Goal: Task Accomplishment & Management: Use online tool/utility

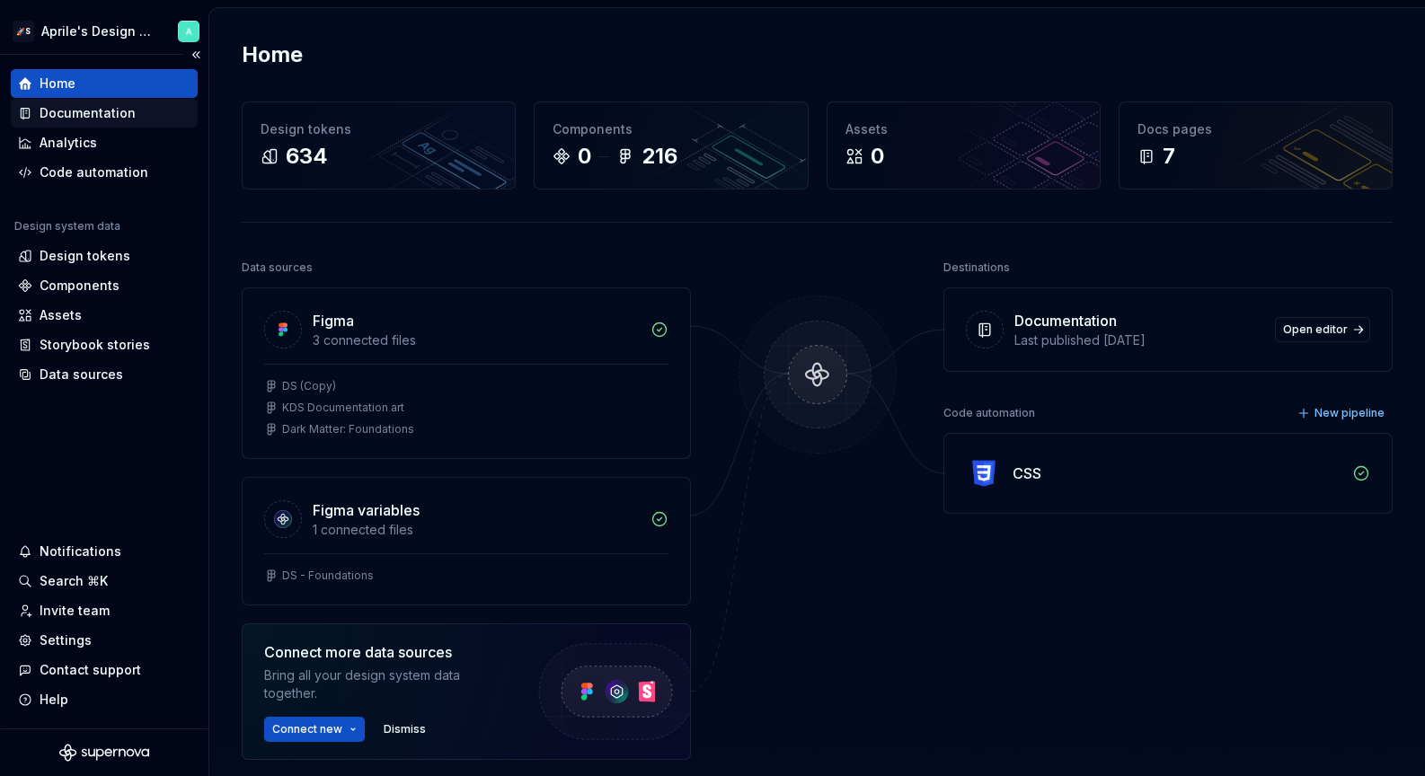
click at [110, 115] on div "Documentation" at bounding box center [88, 113] width 96 height 18
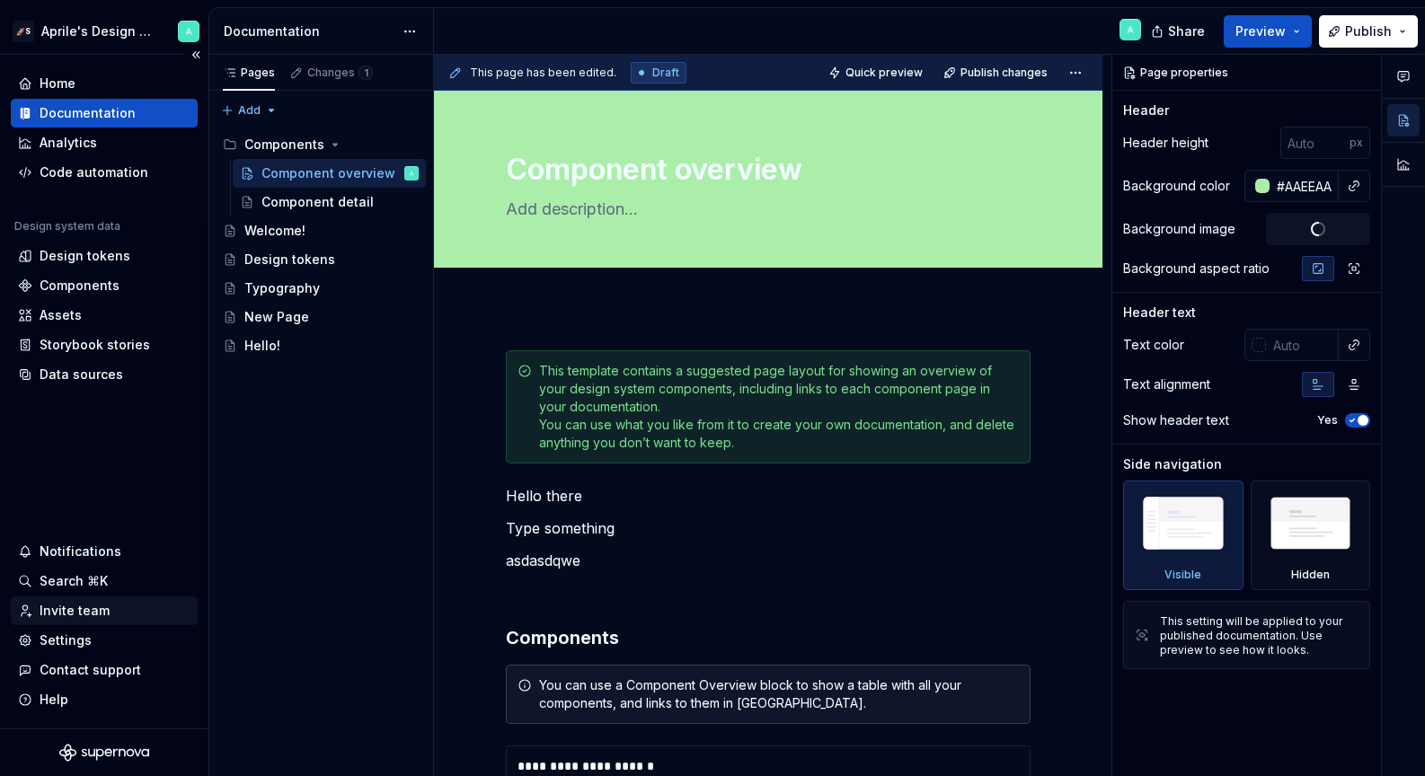
type textarea "*"
click at [75, 653] on div "Settings" at bounding box center [104, 640] width 187 height 29
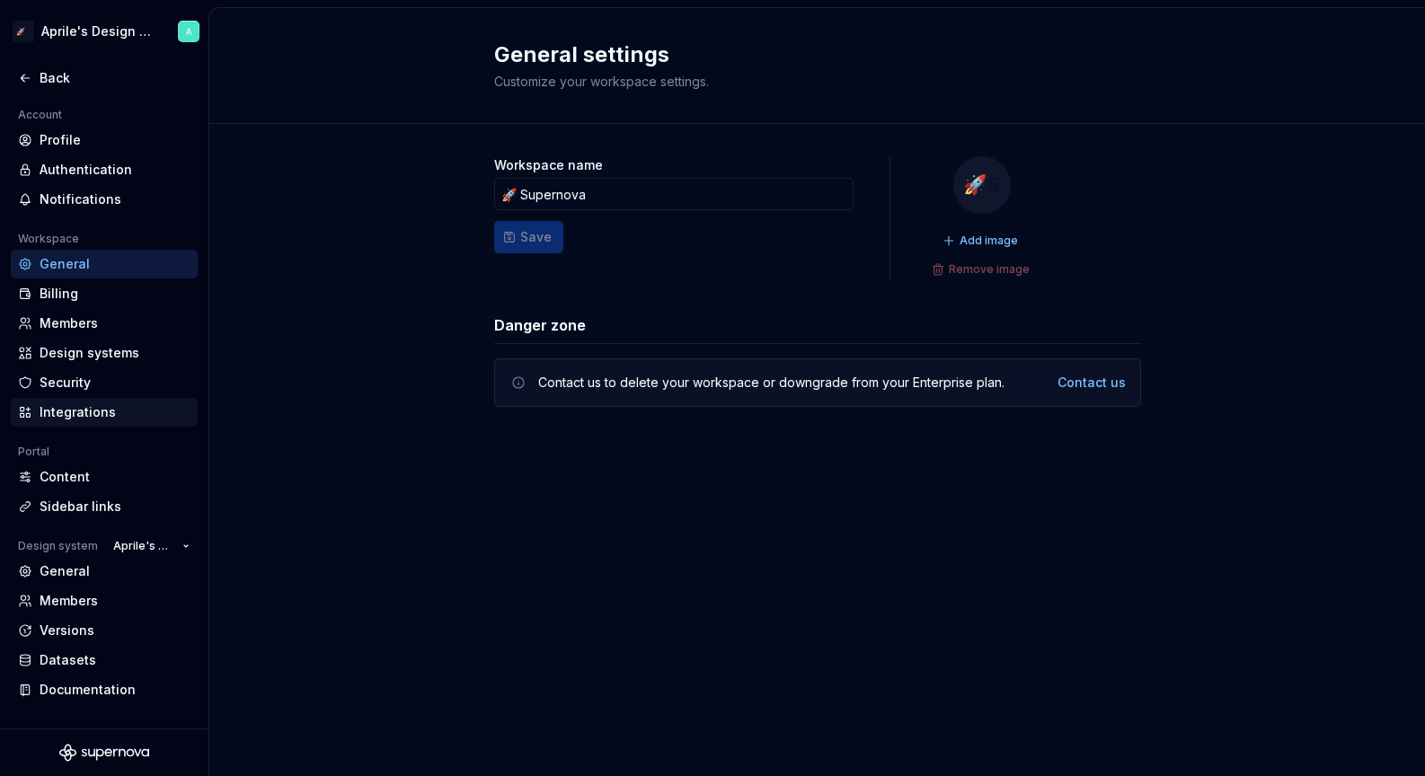
click at [88, 422] on div "Integrations" at bounding box center [104, 412] width 187 height 29
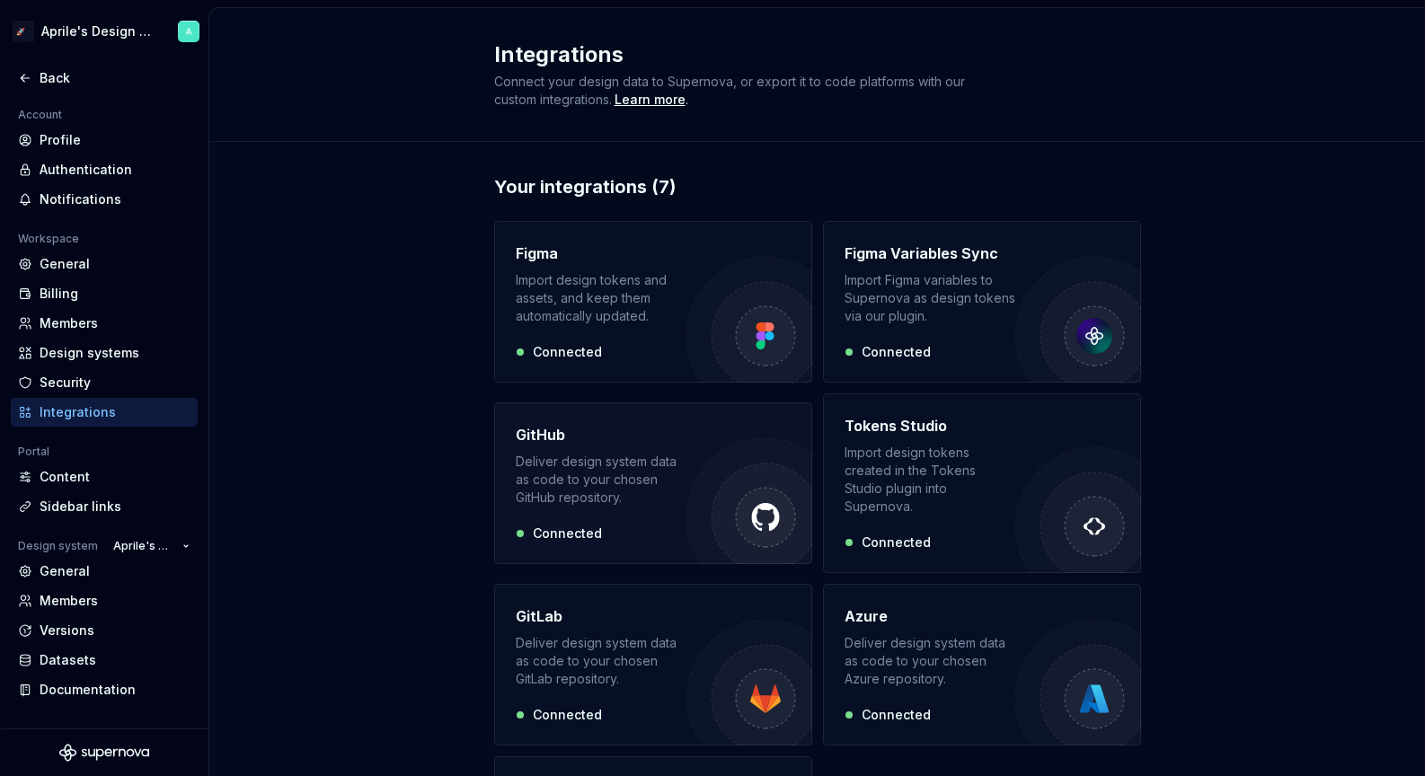
click at [621, 475] on div "Deliver design system data as code to your chosen GitHub repository." at bounding box center [601, 480] width 171 height 54
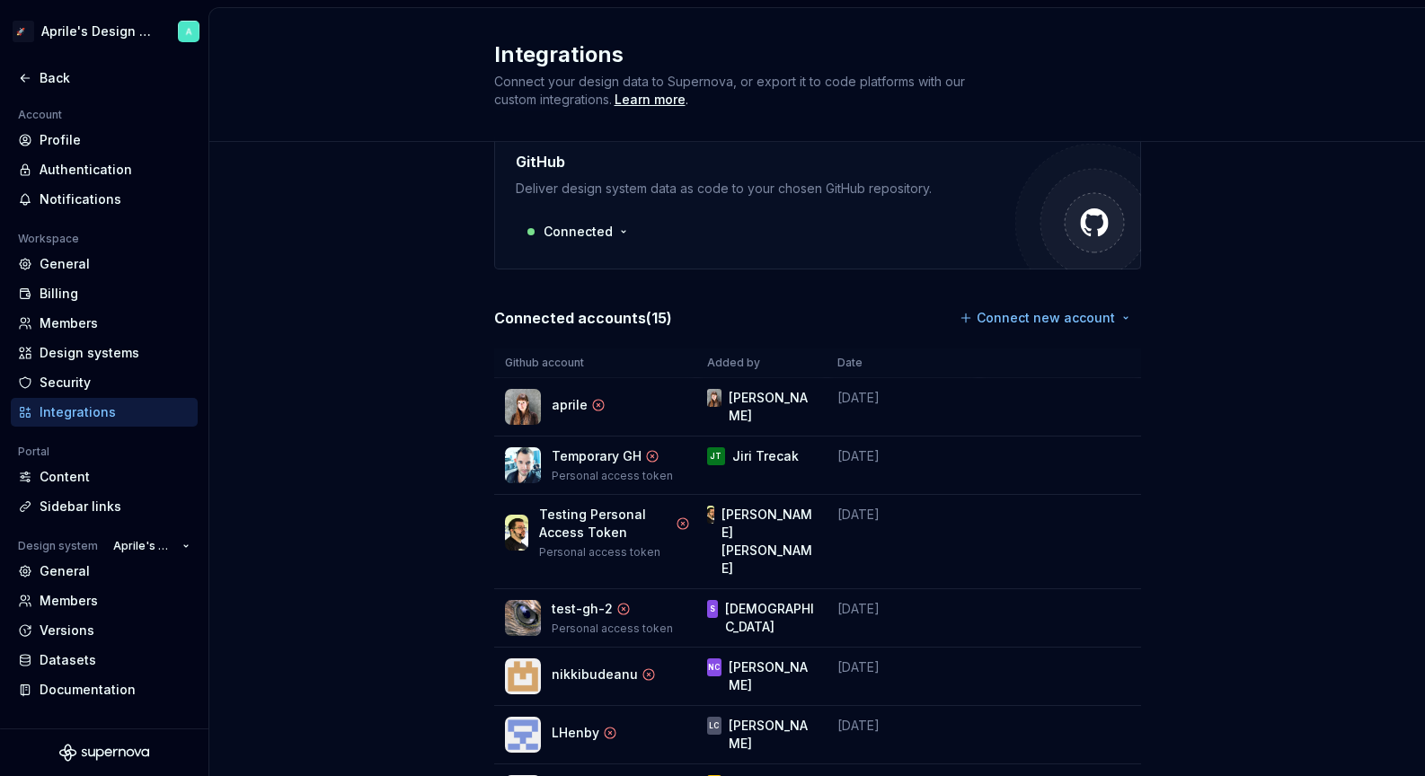
scroll to position [51, 0]
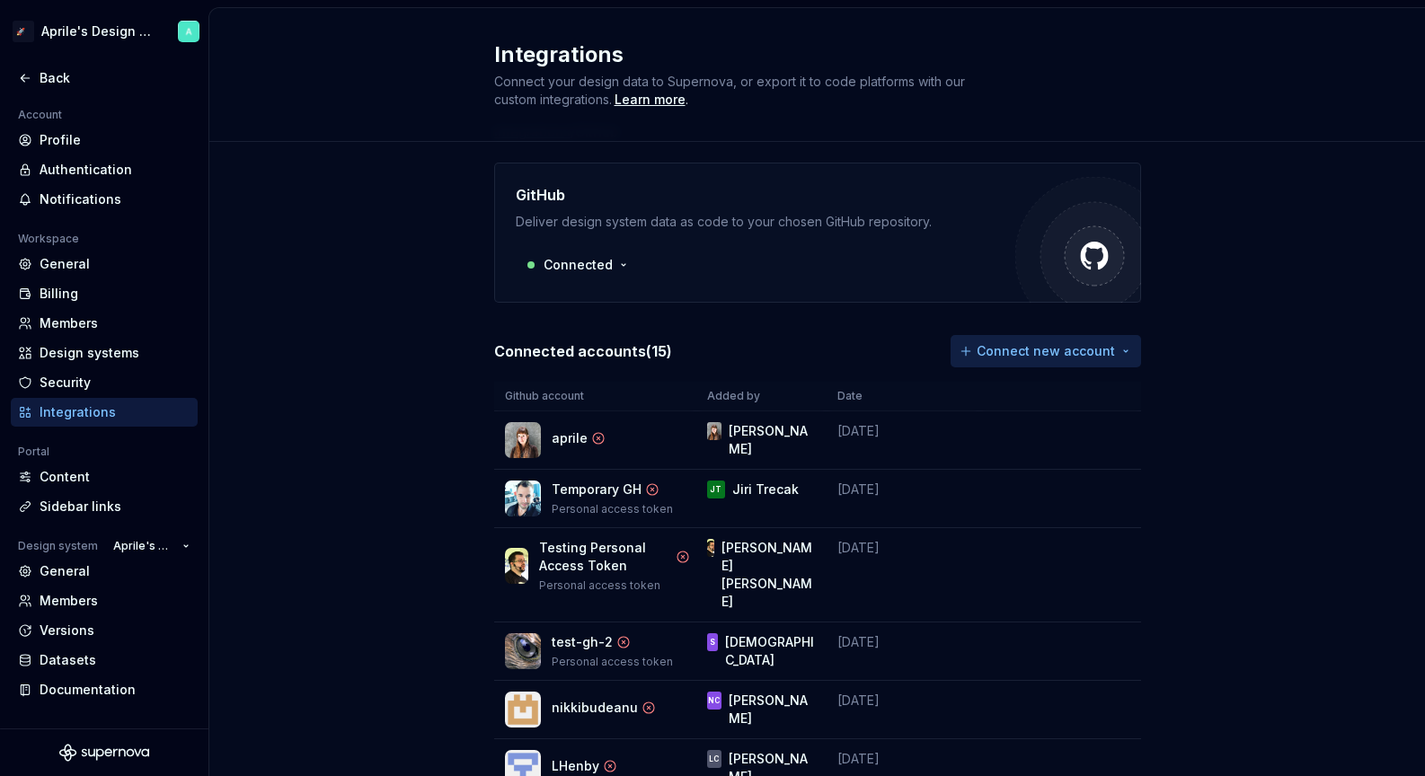
click at [1036, 348] on html "🚀S Aprile's Design System Back Account Profile Authentication Notifications Wor…" at bounding box center [712, 388] width 1425 height 776
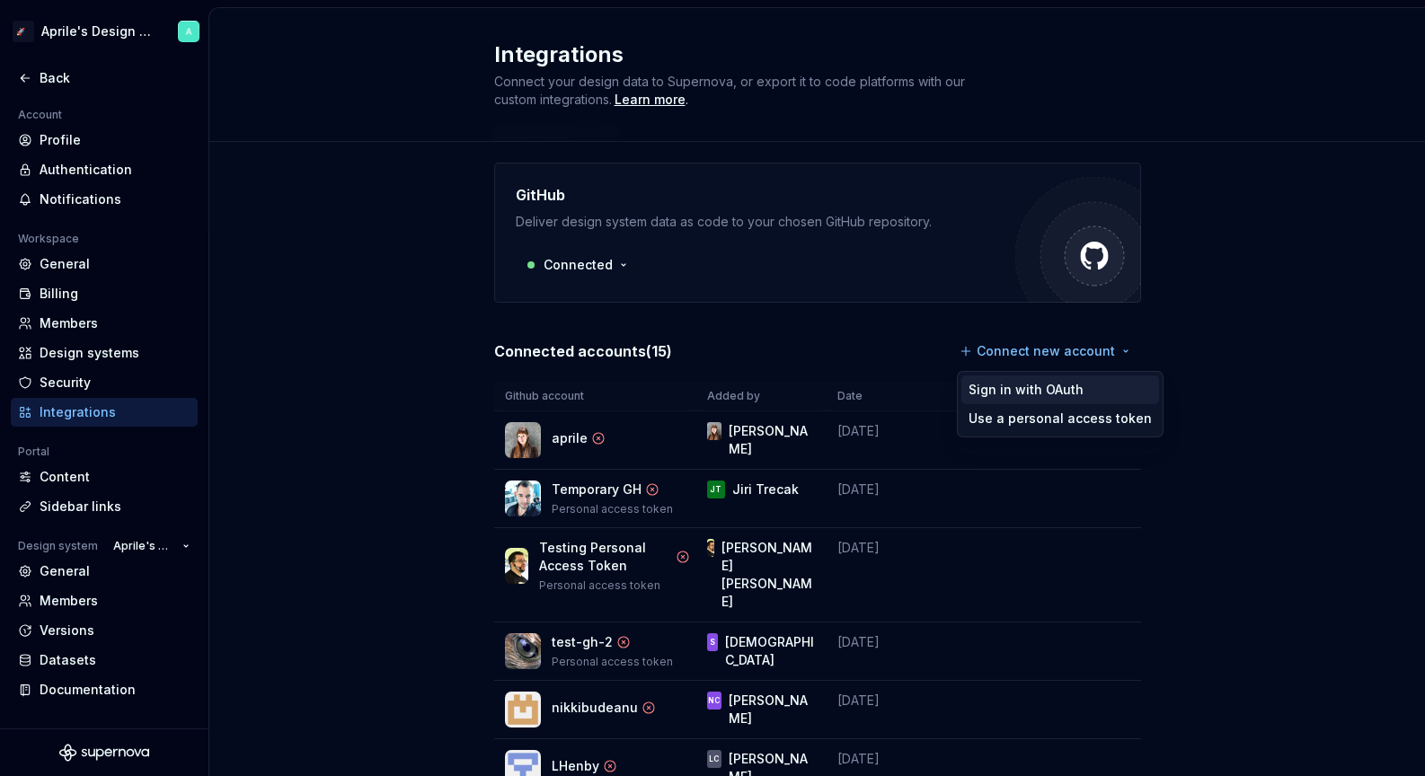
click at [1041, 394] on div "Sign in with OAuth" at bounding box center [1060, 390] width 183 height 18
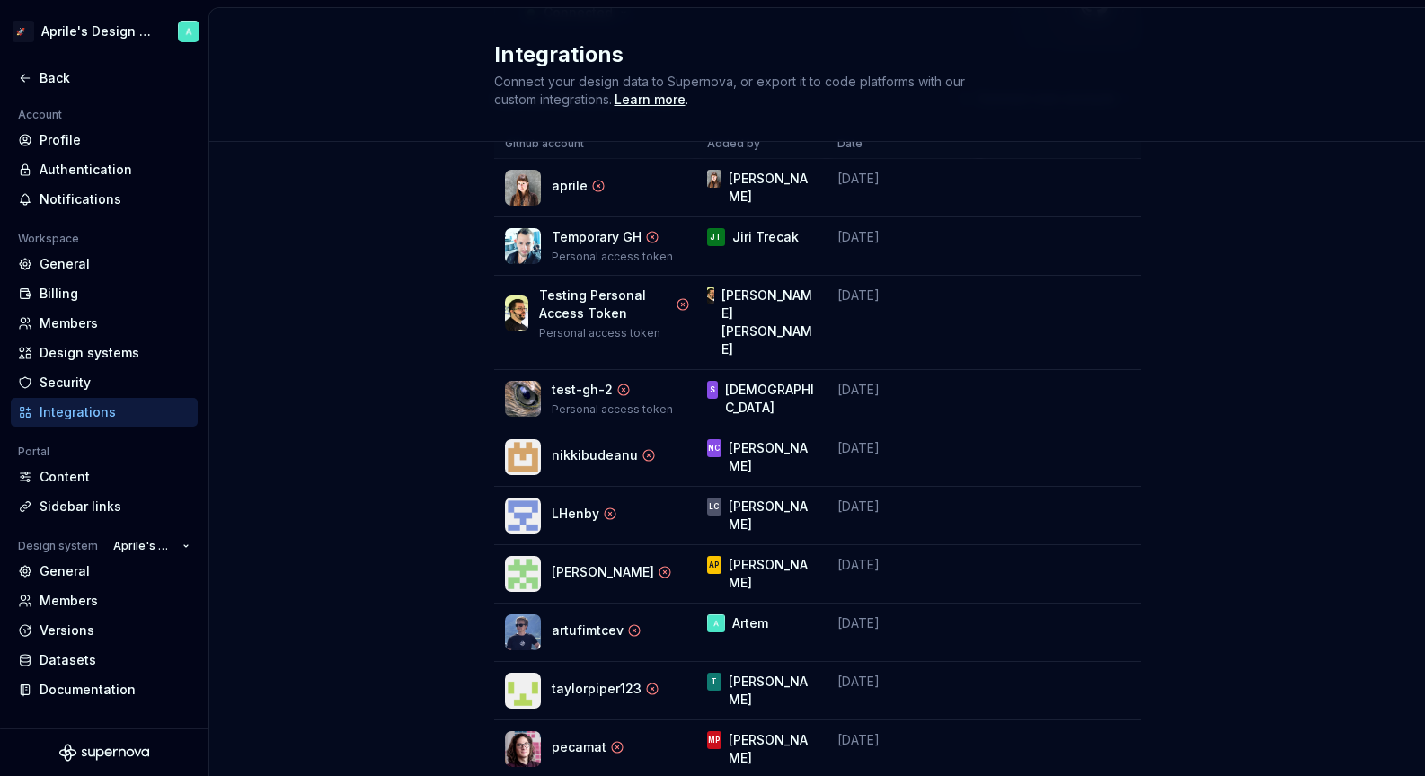
scroll to position [77, 0]
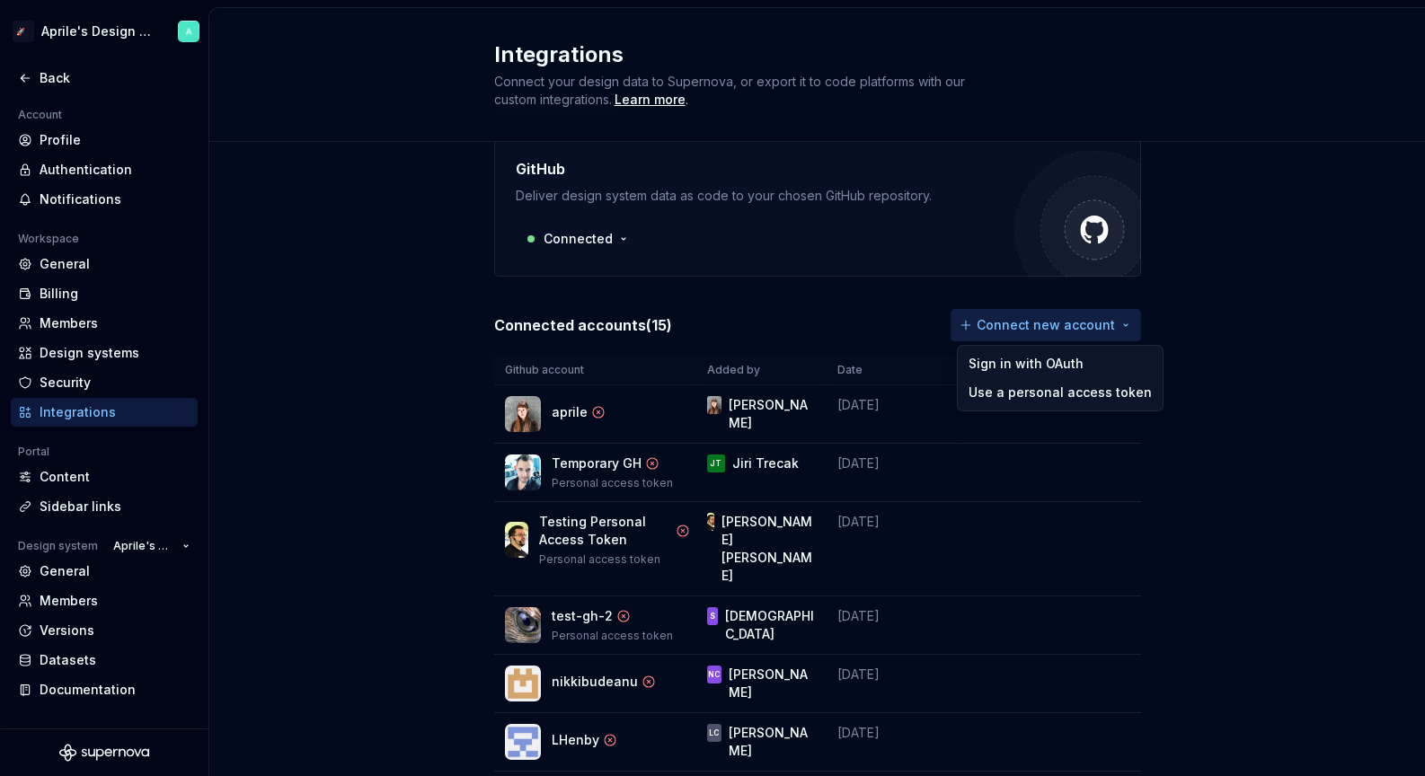
click at [979, 322] on html "🚀S Aprile's Design System Back Account Profile Authentication Notifications Wor…" at bounding box center [712, 388] width 1425 height 776
click at [988, 386] on div "Use a personal access token" at bounding box center [1060, 393] width 183 height 18
